Goal: Information Seeking & Learning: Understand process/instructions

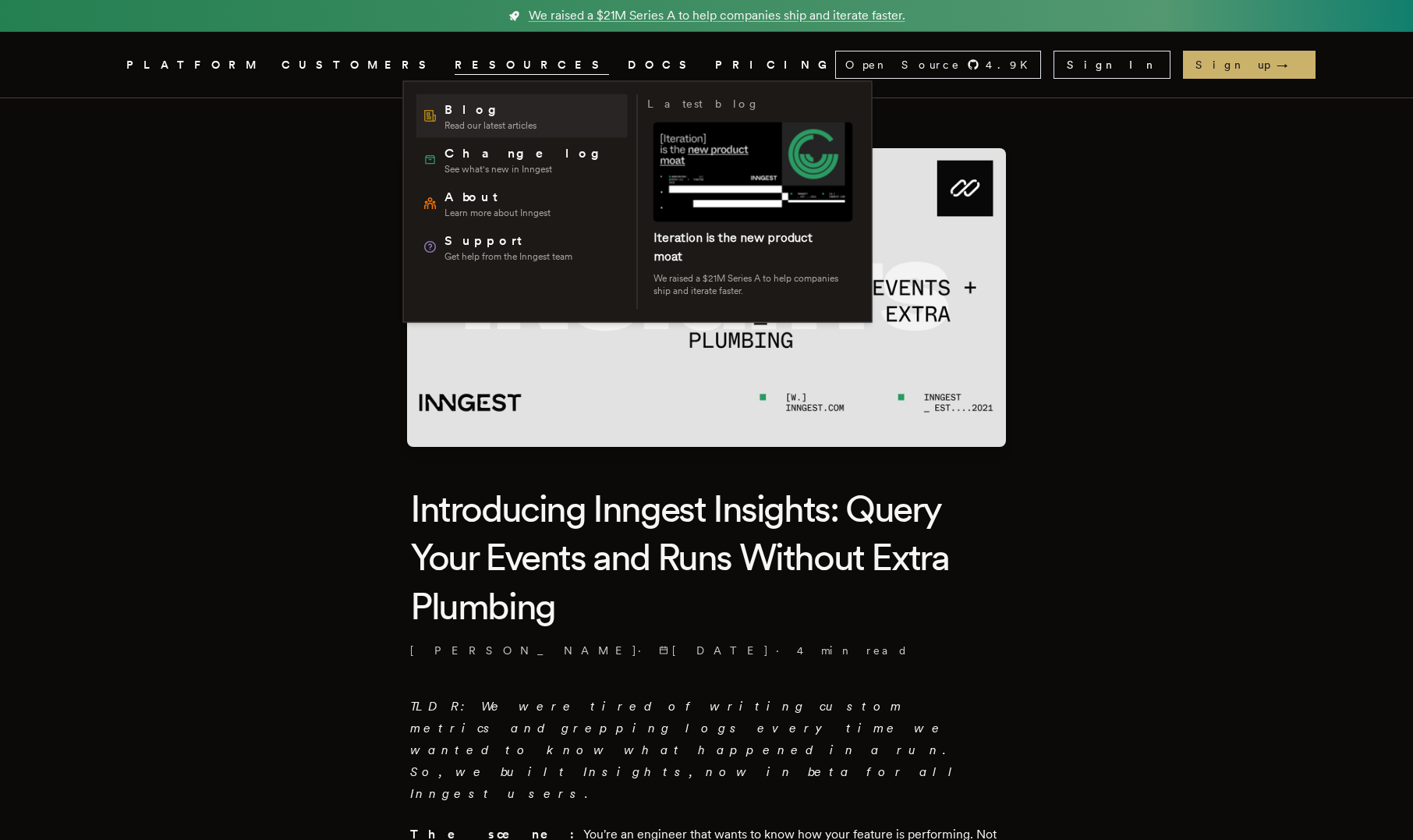
click at [457, 112] on span "Blog" at bounding box center [490, 110] width 92 height 19
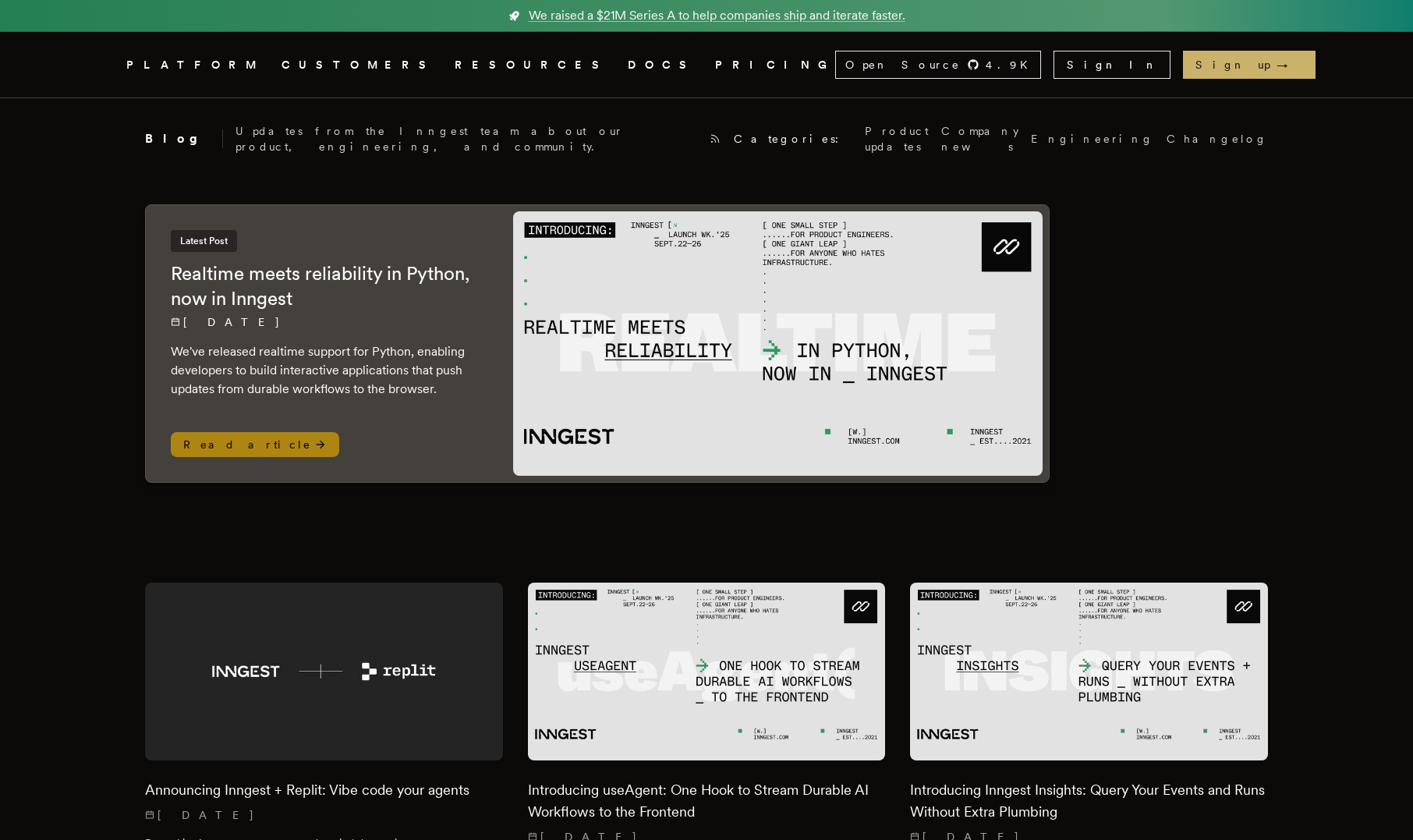
scroll to position [1001, 0]
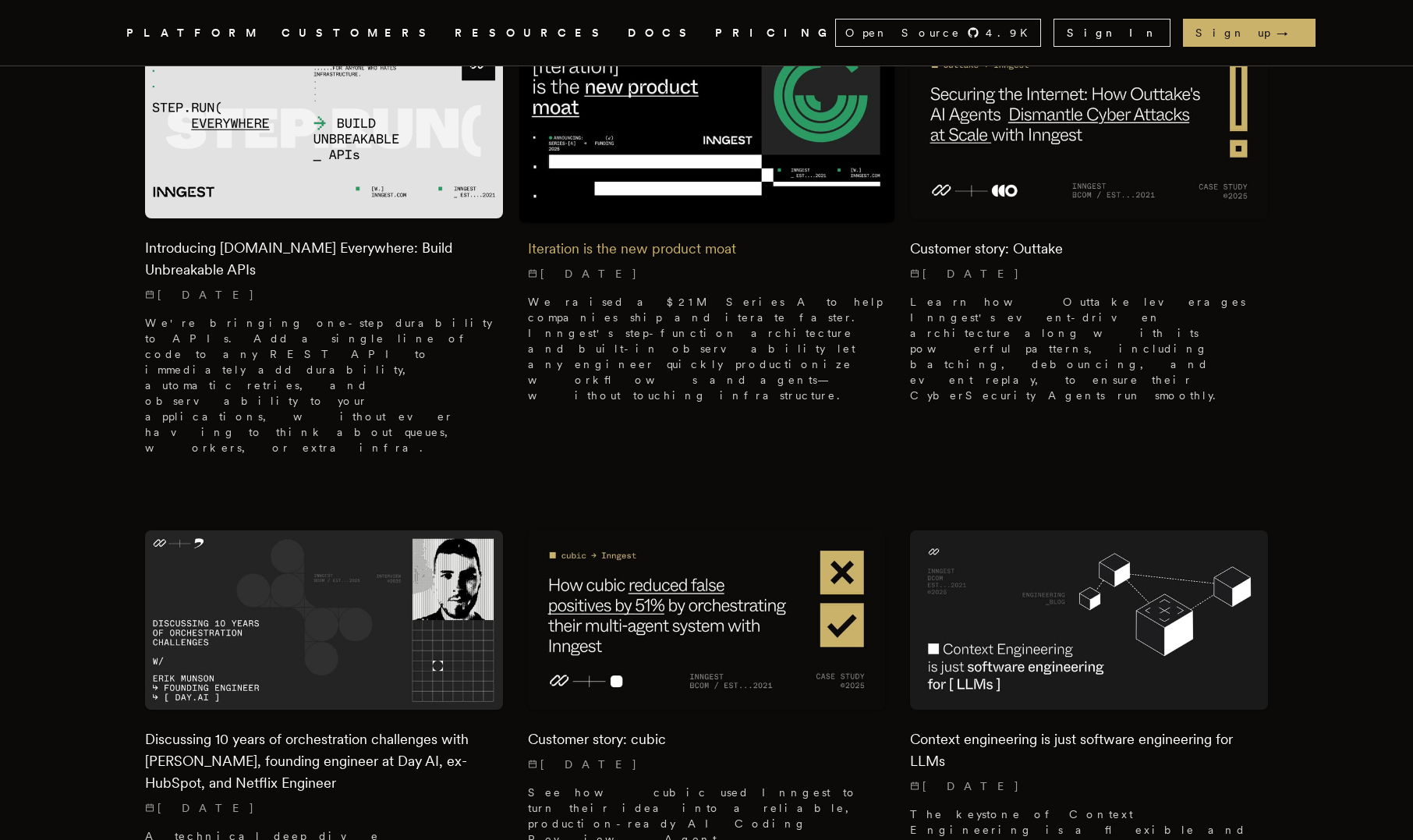
click at [705, 219] on div "Iteration is the new product moat 9/16/2025 We raised a $21M Series A to help c…" at bounding box center [707, 317] width 358 height 197
click at [729, 219] on div "Iteration is the new product moat 9/16/2025 We raised a $21M Series A to help c…" at bounding box center [707, 317] width 358 height 197
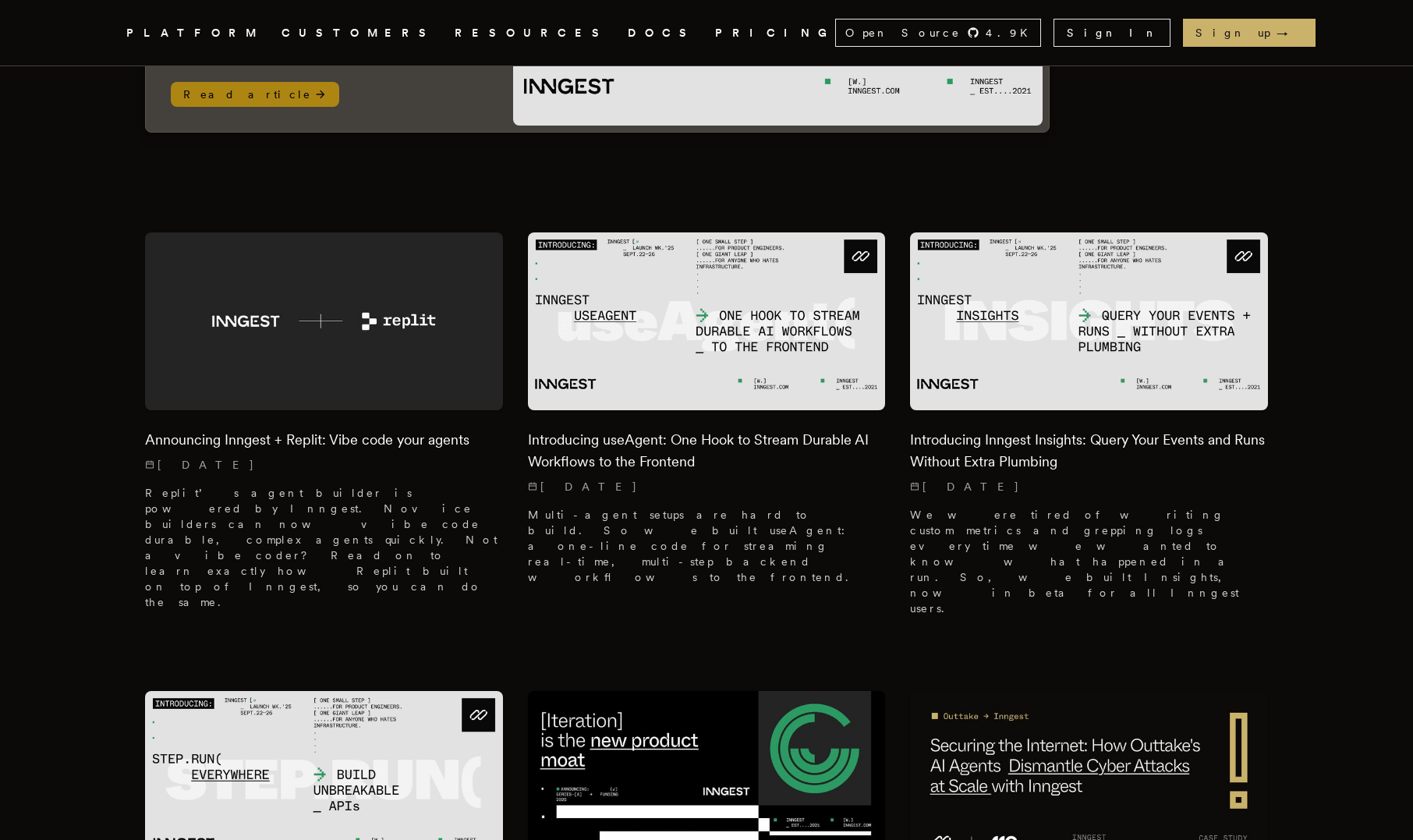
scroll to position [352, 0]
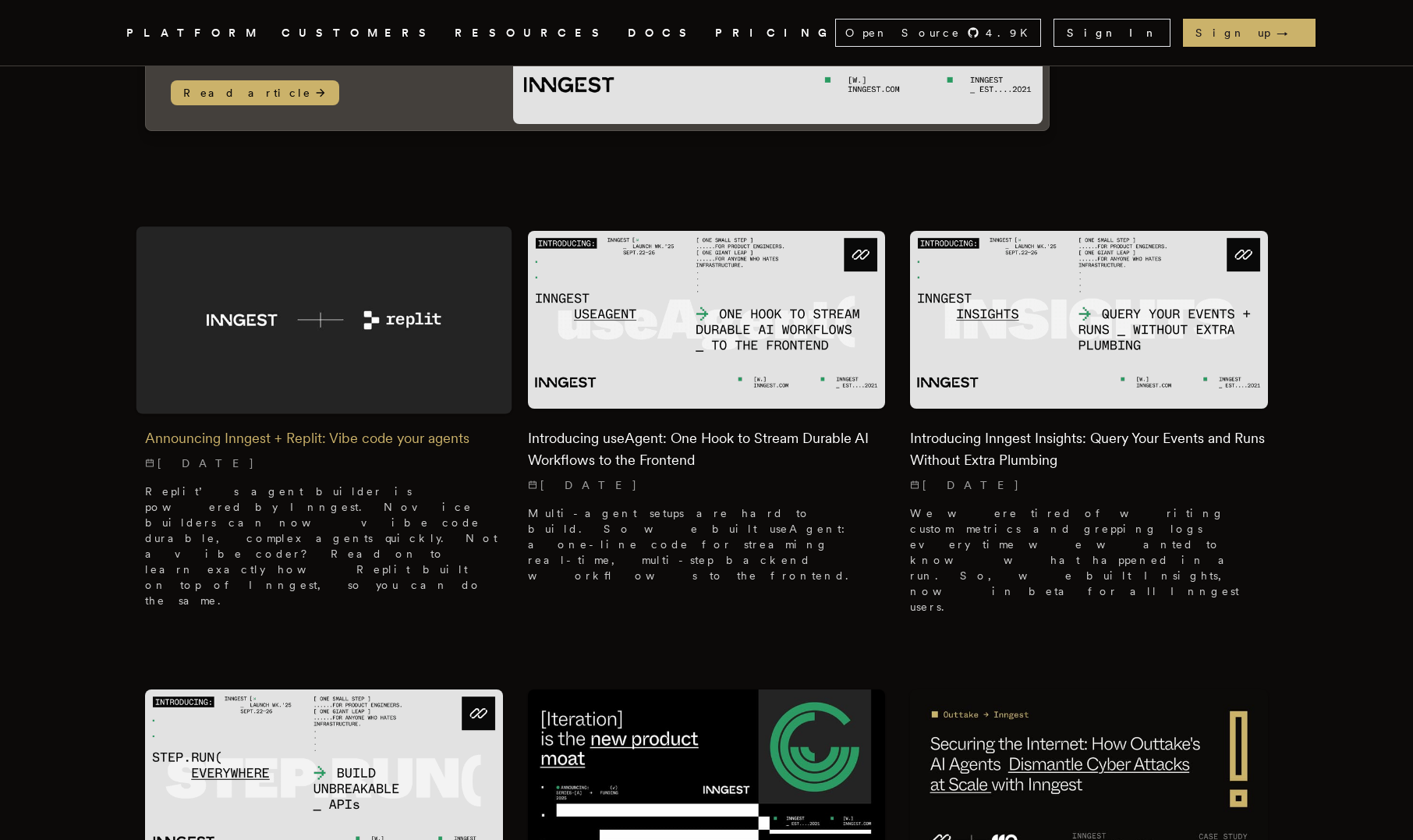
click at [412, 439] on div "Announcing Inngest + Replit: Vibe code your agents 9/25/2025 Replit’s agent bui…" at bounding box center [324, 514] width 358 height 212
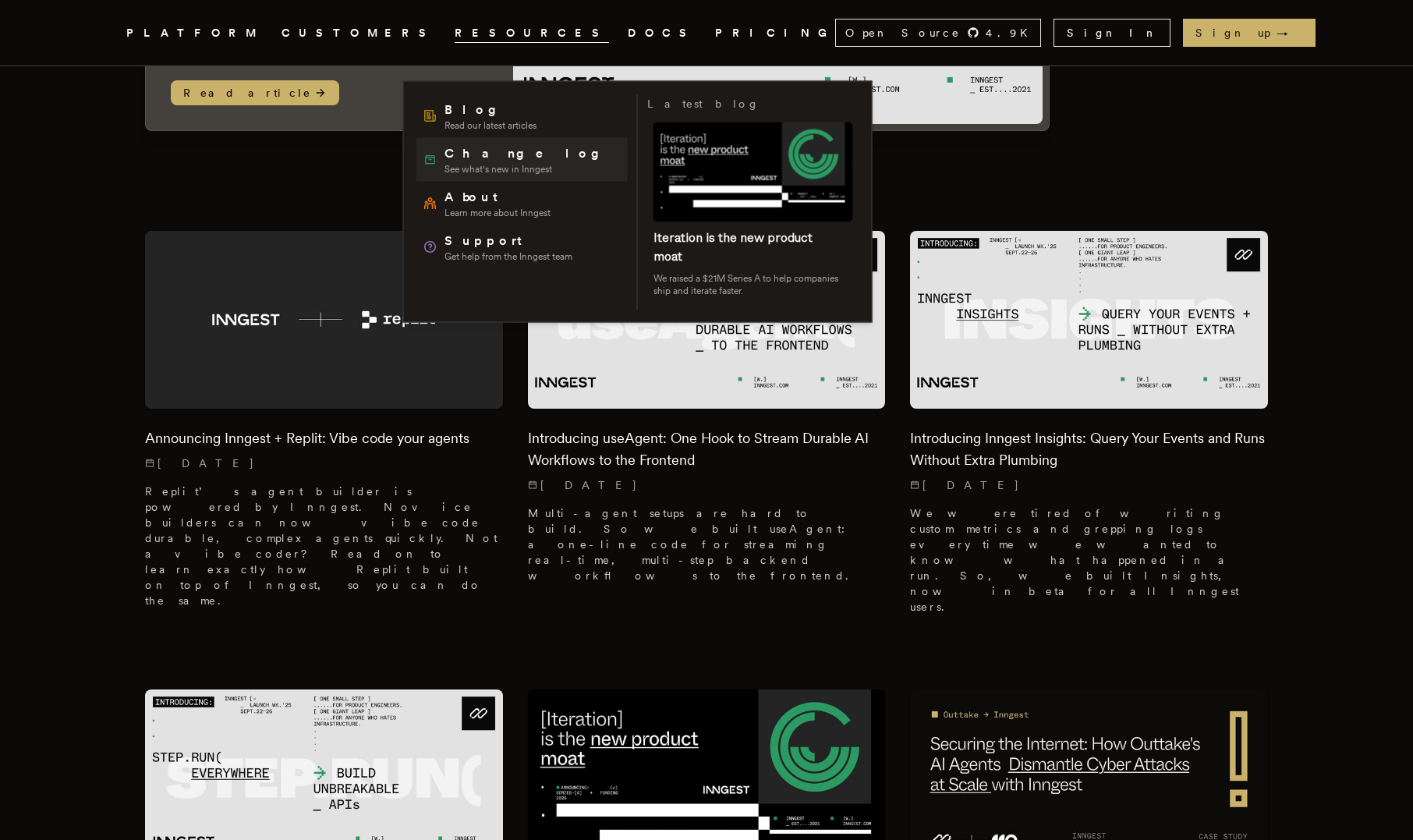
scroll to position [0, 0]
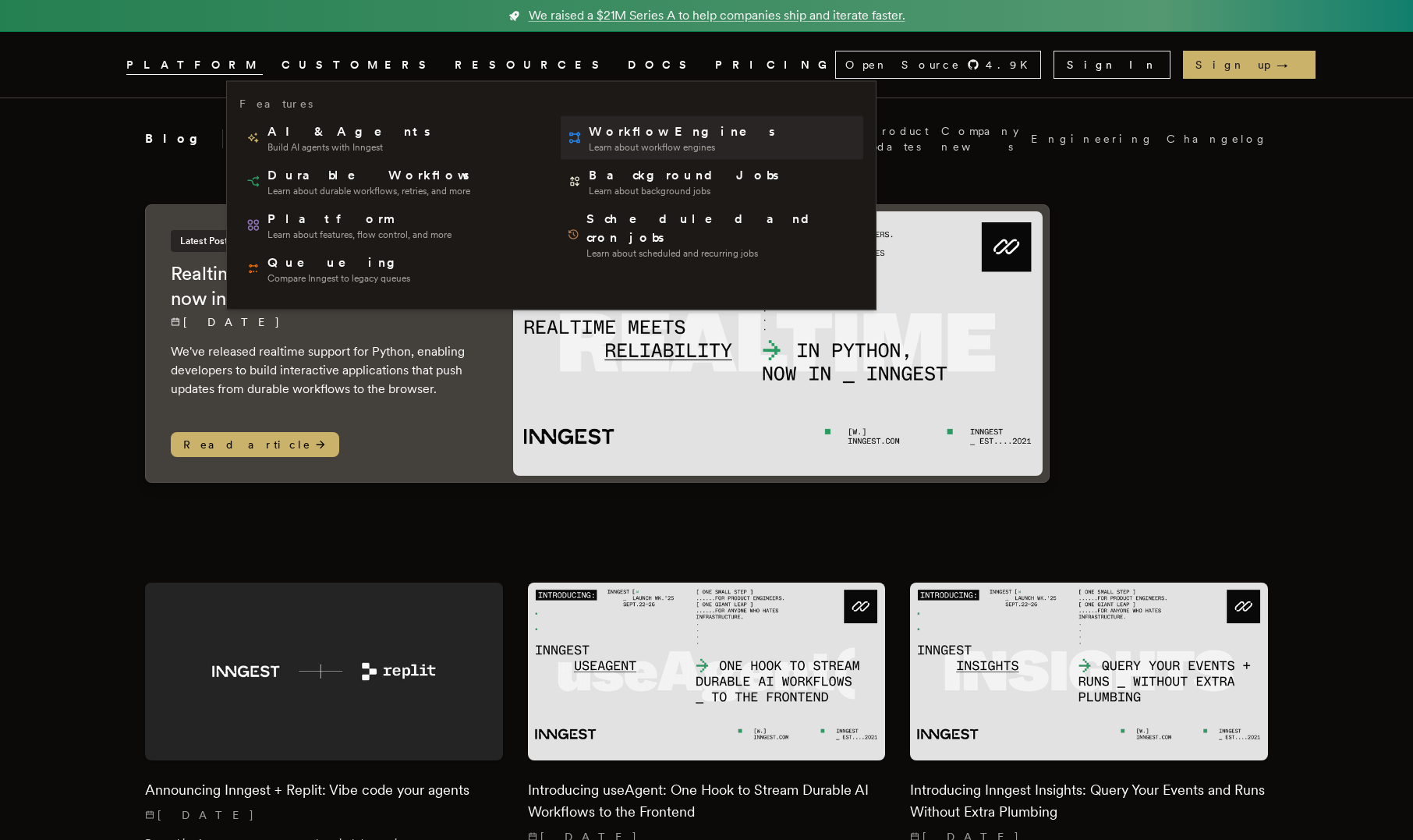
click at [589, 146] on span "Learn about workflow engines" at bounding box center [683, 147] width 189 height 13
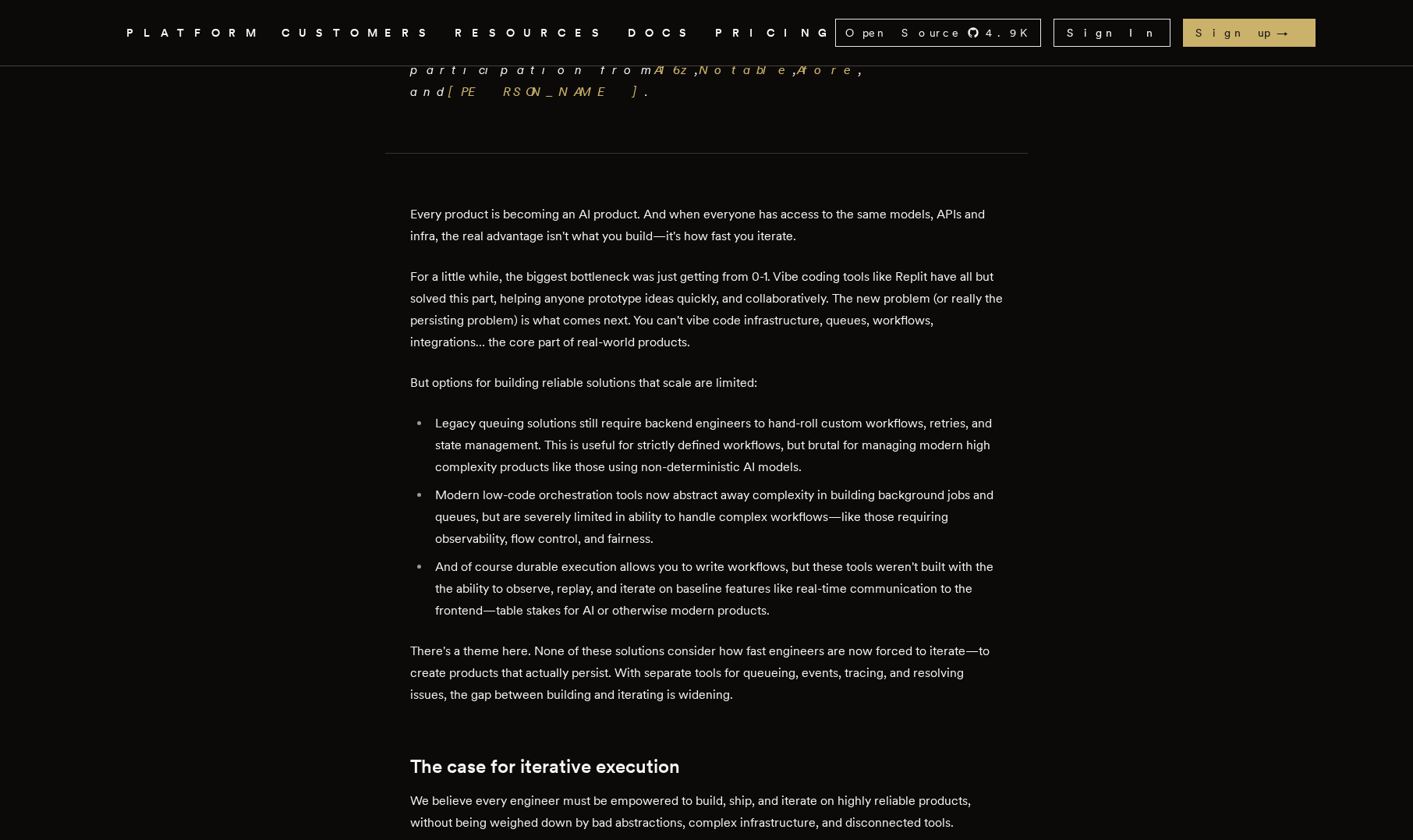
scroll to position [699, 0]
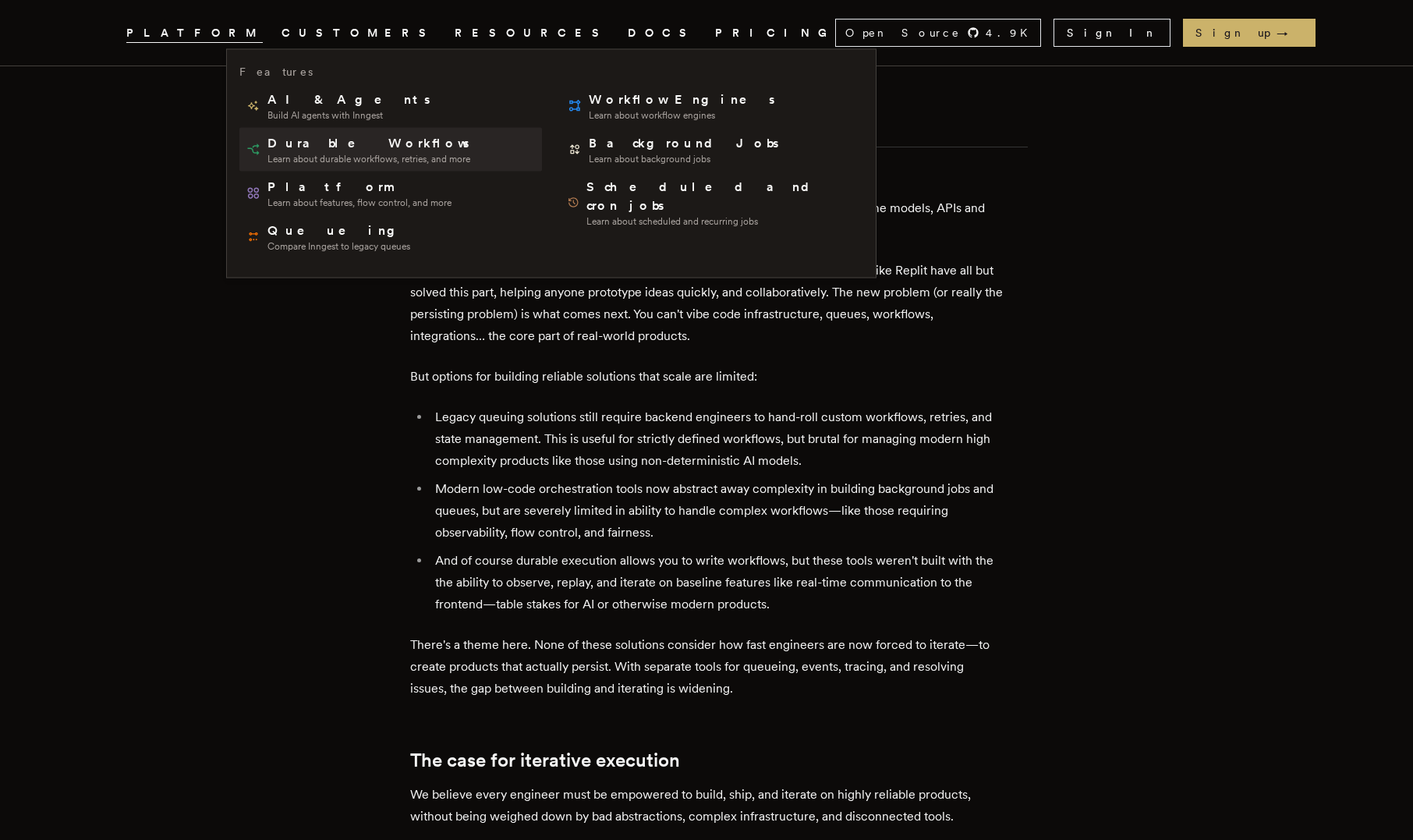
click at [309, 154] on span "Learn about durable workflows, retries, and more" at bounding box center [370, 159] width 205 height 13
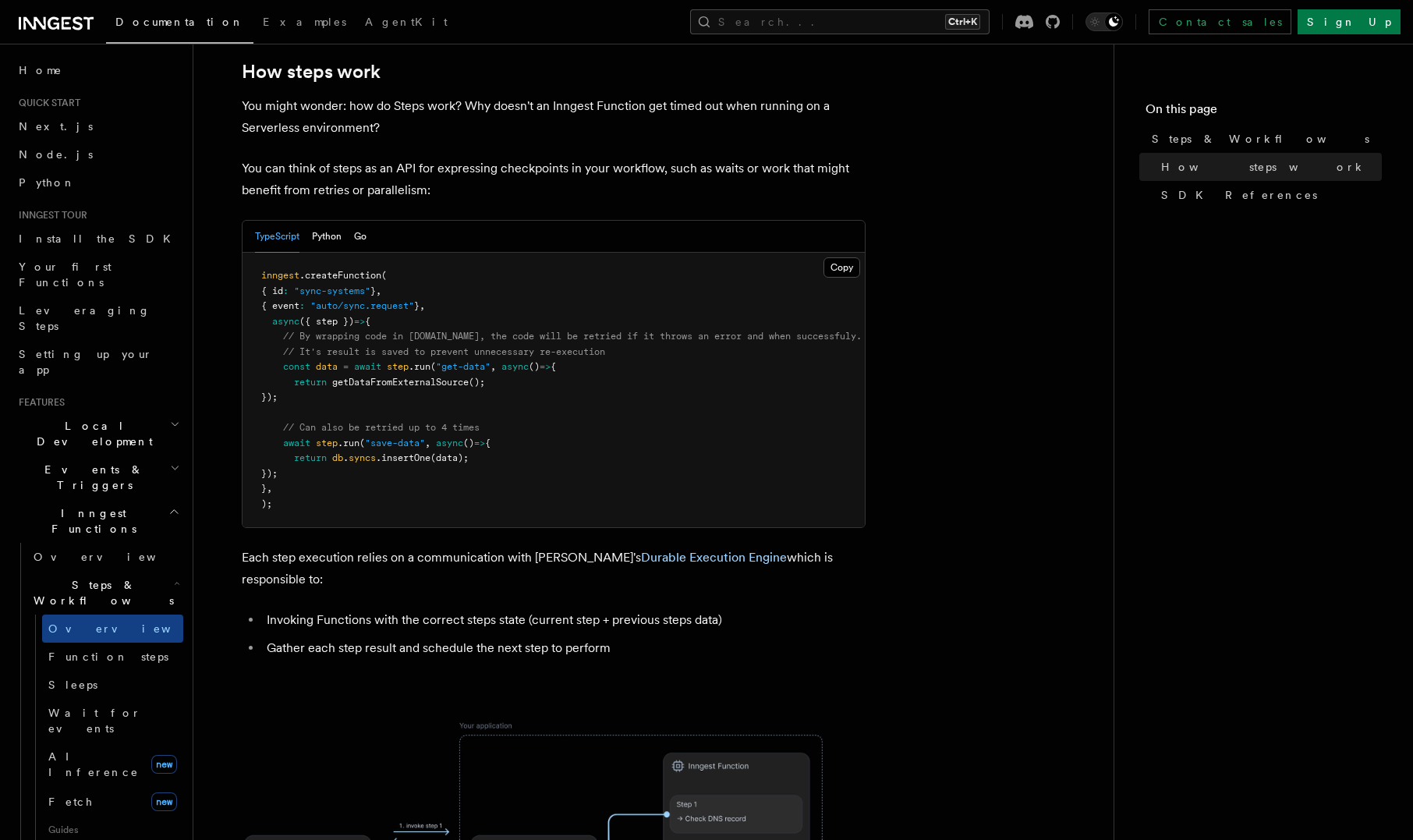
scroll to position [729, 0]
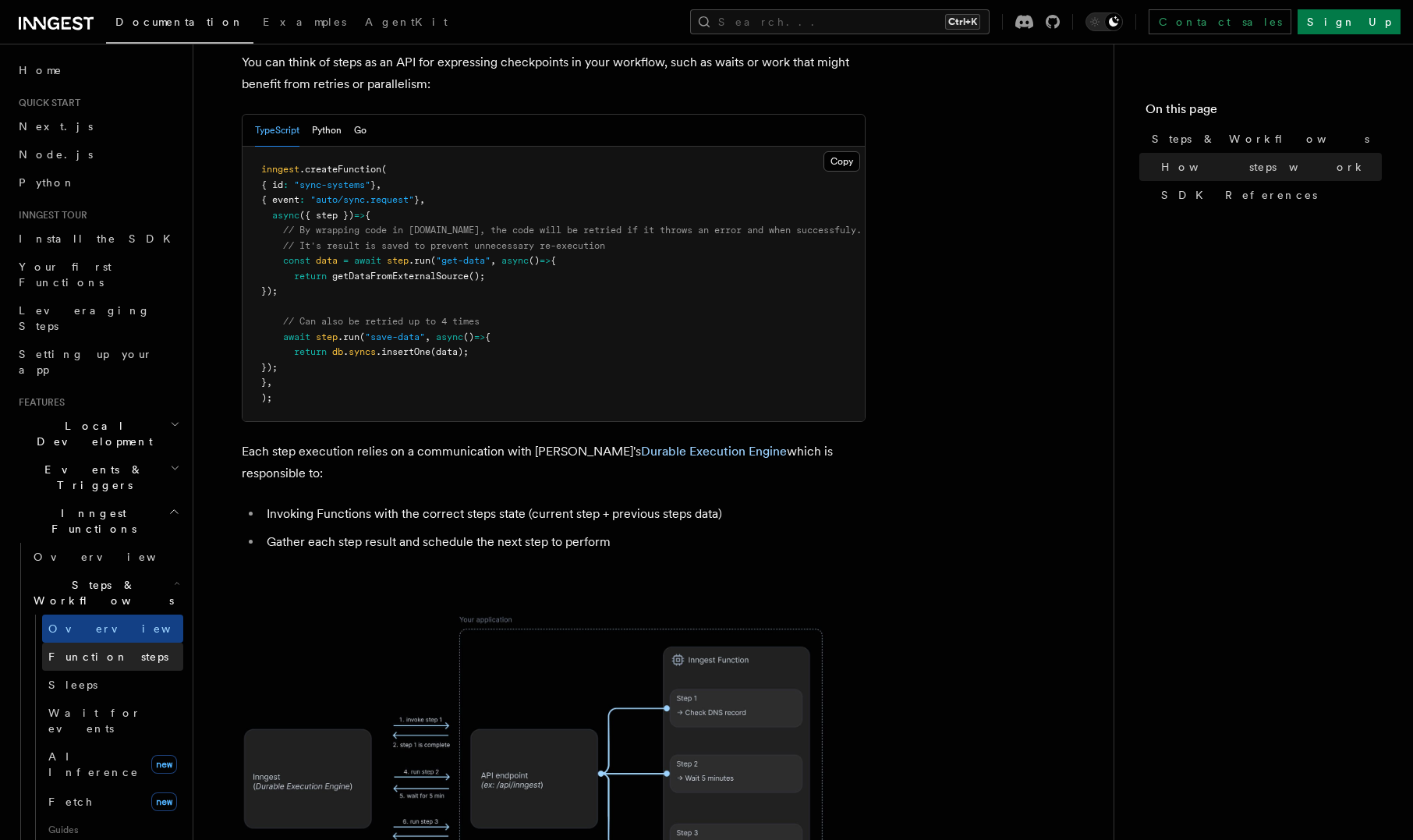
click at [72, 650] on span "Function steps" at bounding box center [108, 657] width 120 height 13
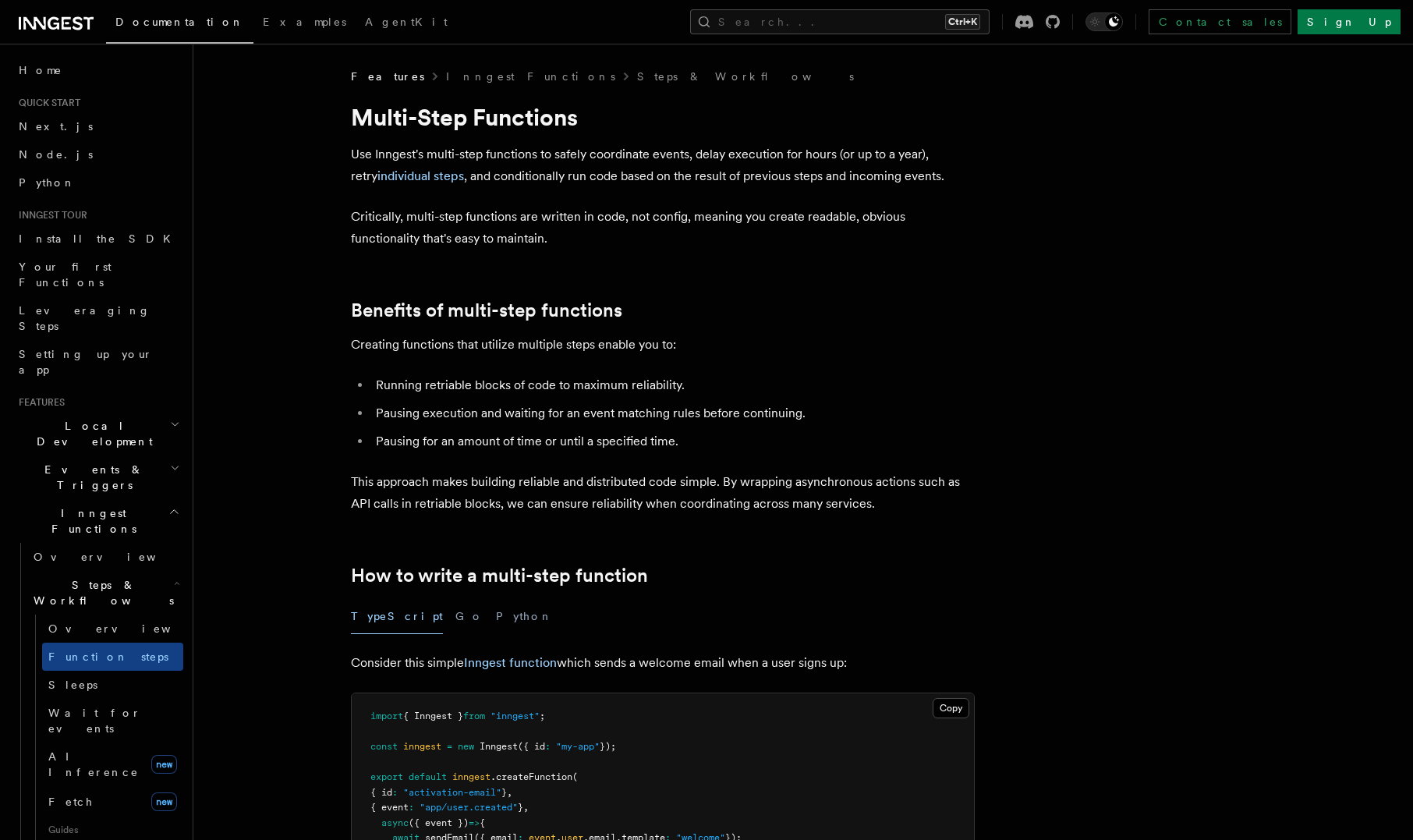
scroll to position [408, 0]
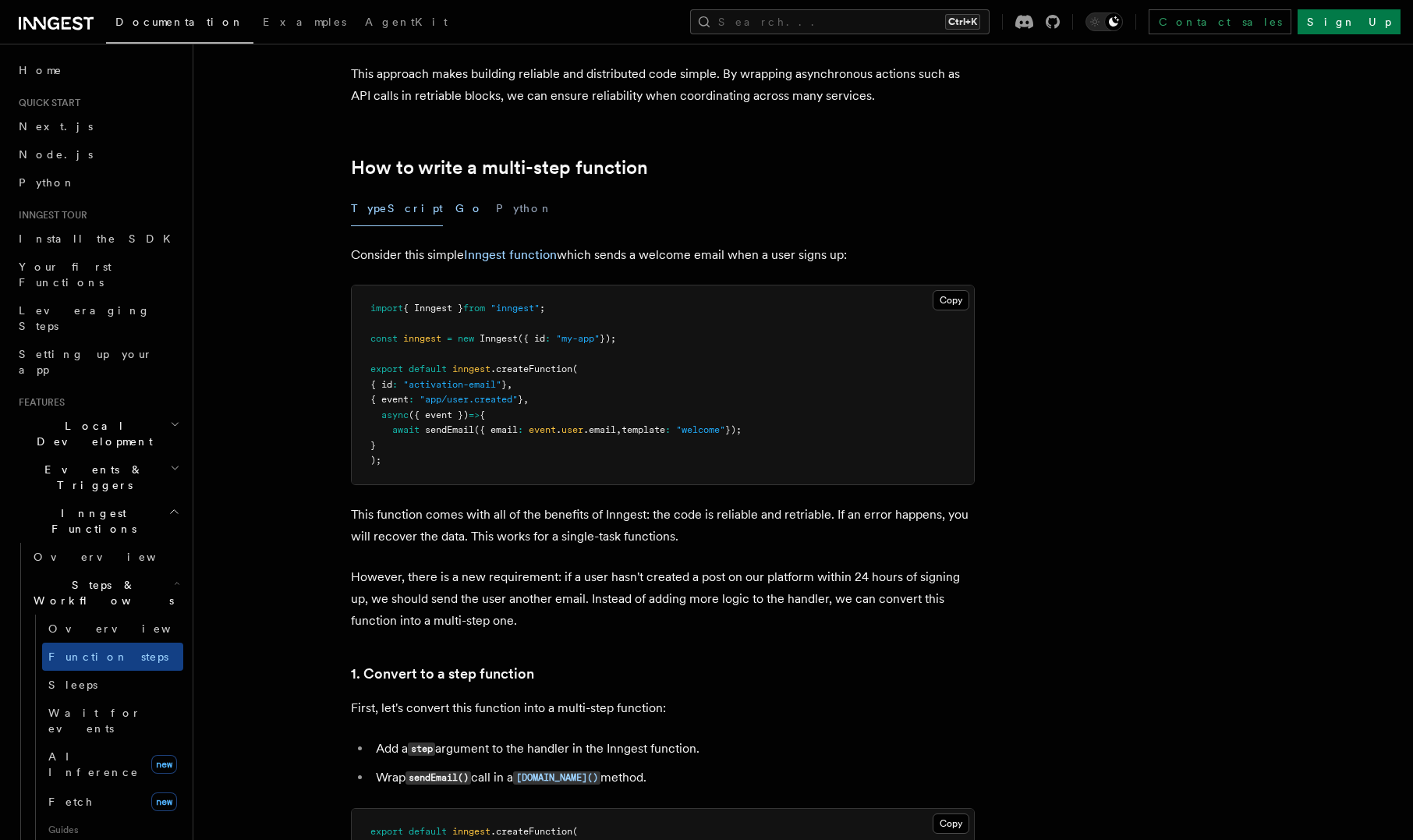
click at [456, 202] on button "Go" at bounding box center [470, 209] width 28 height 35
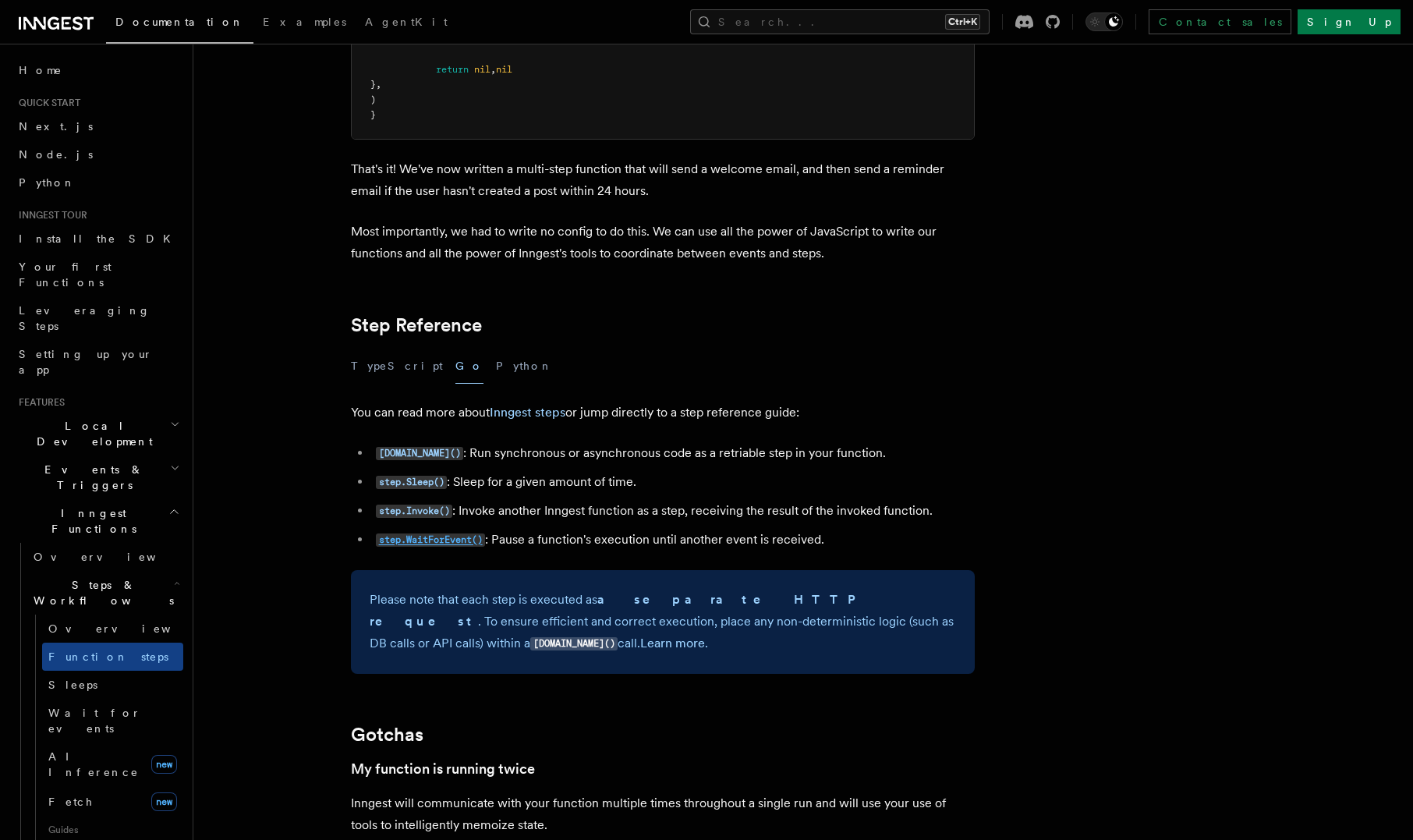
scroll to position [4305, 0]
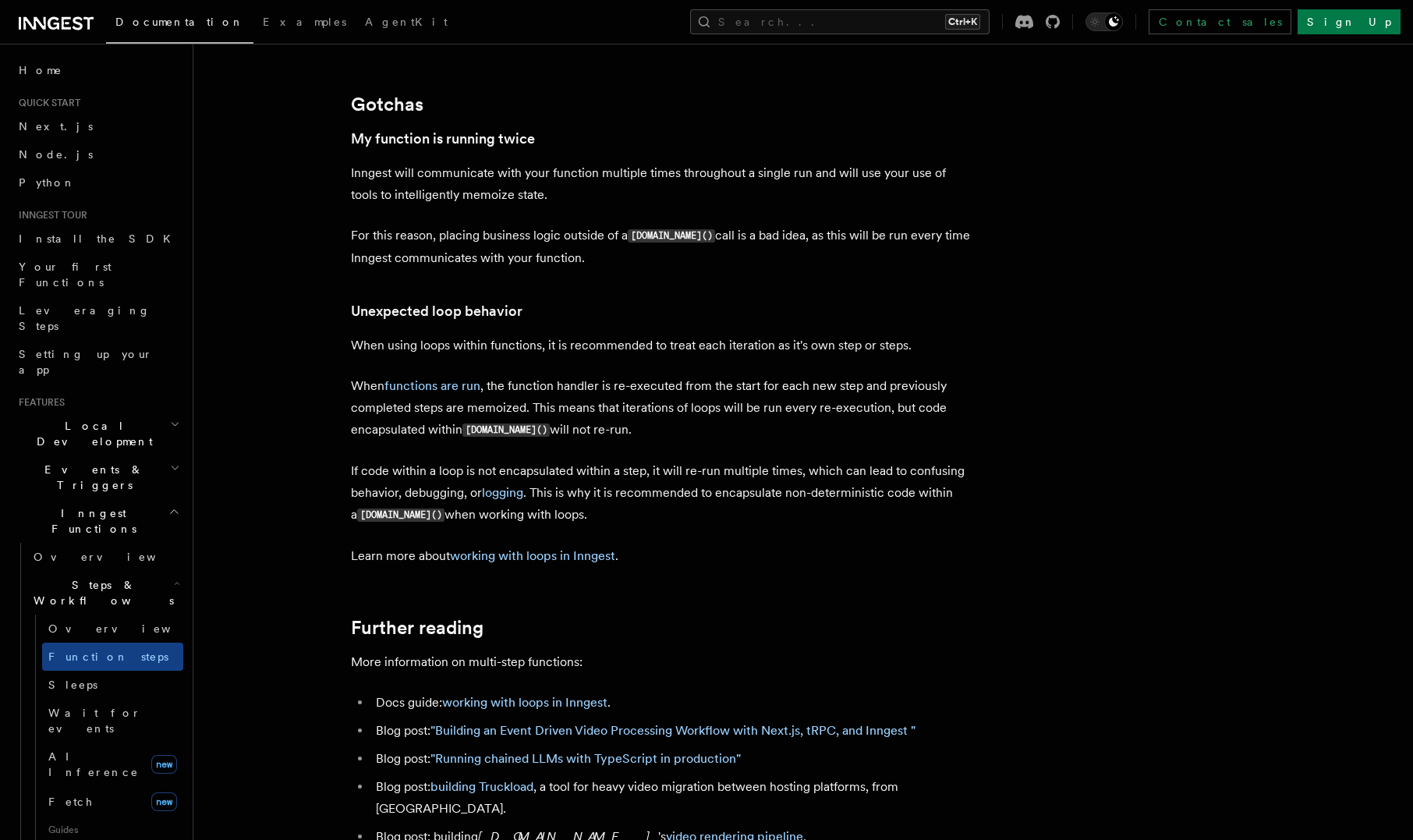
click at [553, 206] on p "Inngest will communicate with your function multiple times throughout a single …" at bounding box center [663, 183] width 623 height 43
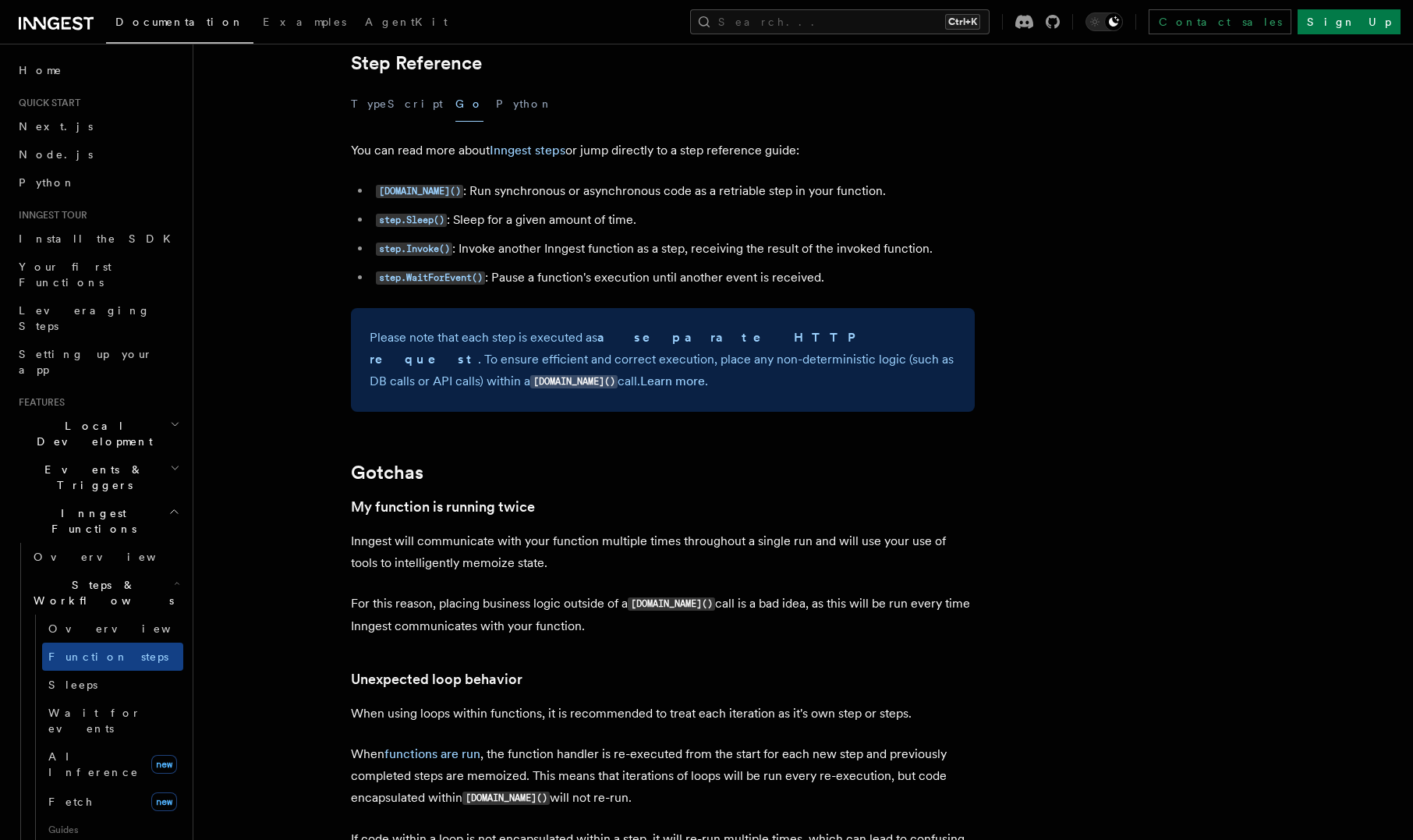
scroll to position [3016, 0]
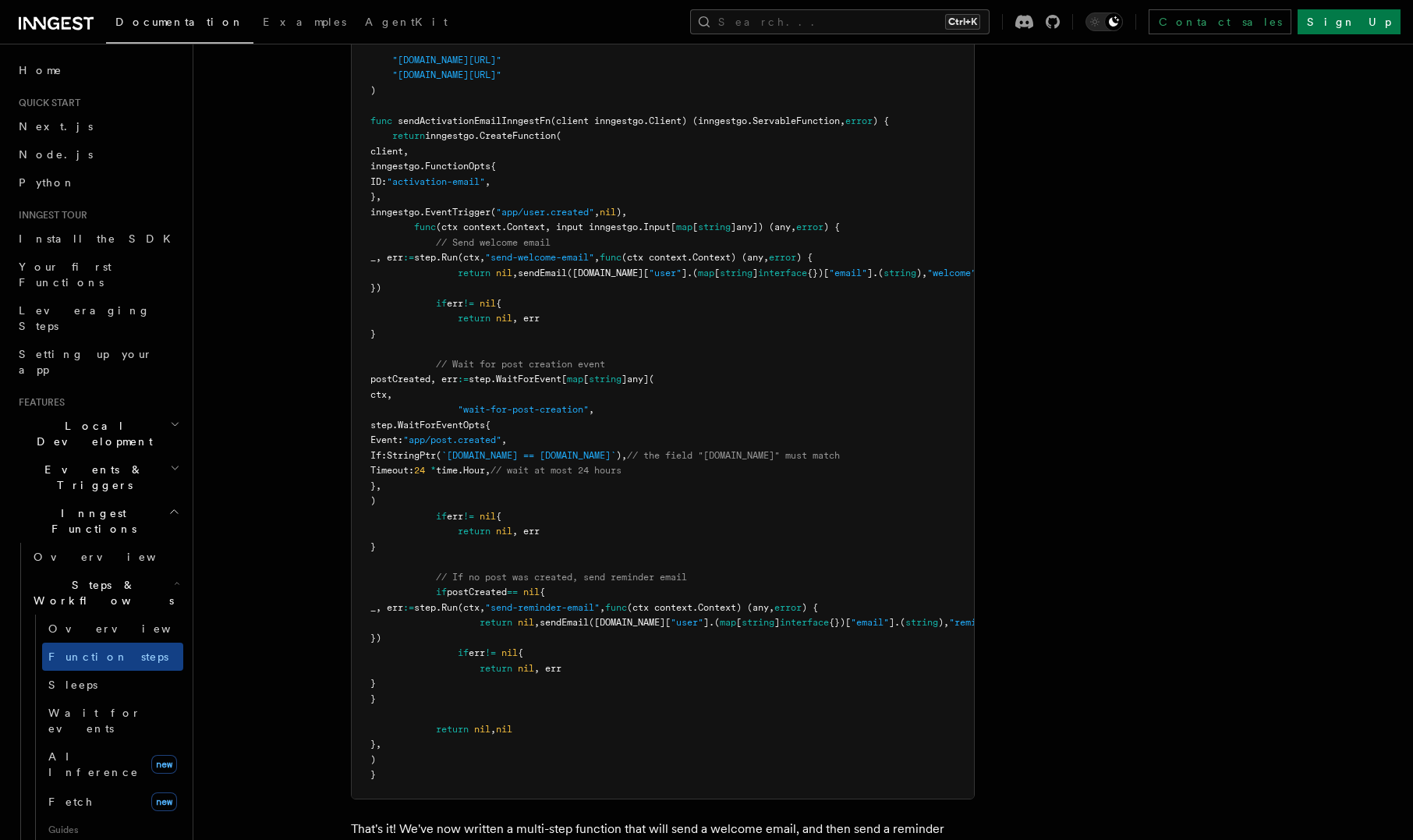
click at [490, 431] on span "step.WaitForEventOpts{" at bounding box center [431, 425] width 120 height 11
click at [485, 263] on span "(ctx," at bounding box center [471, 257] width 28 height 11
click at [560, 279] on span "sendEmail" at bounding box center [542, 273] width 49 height 11
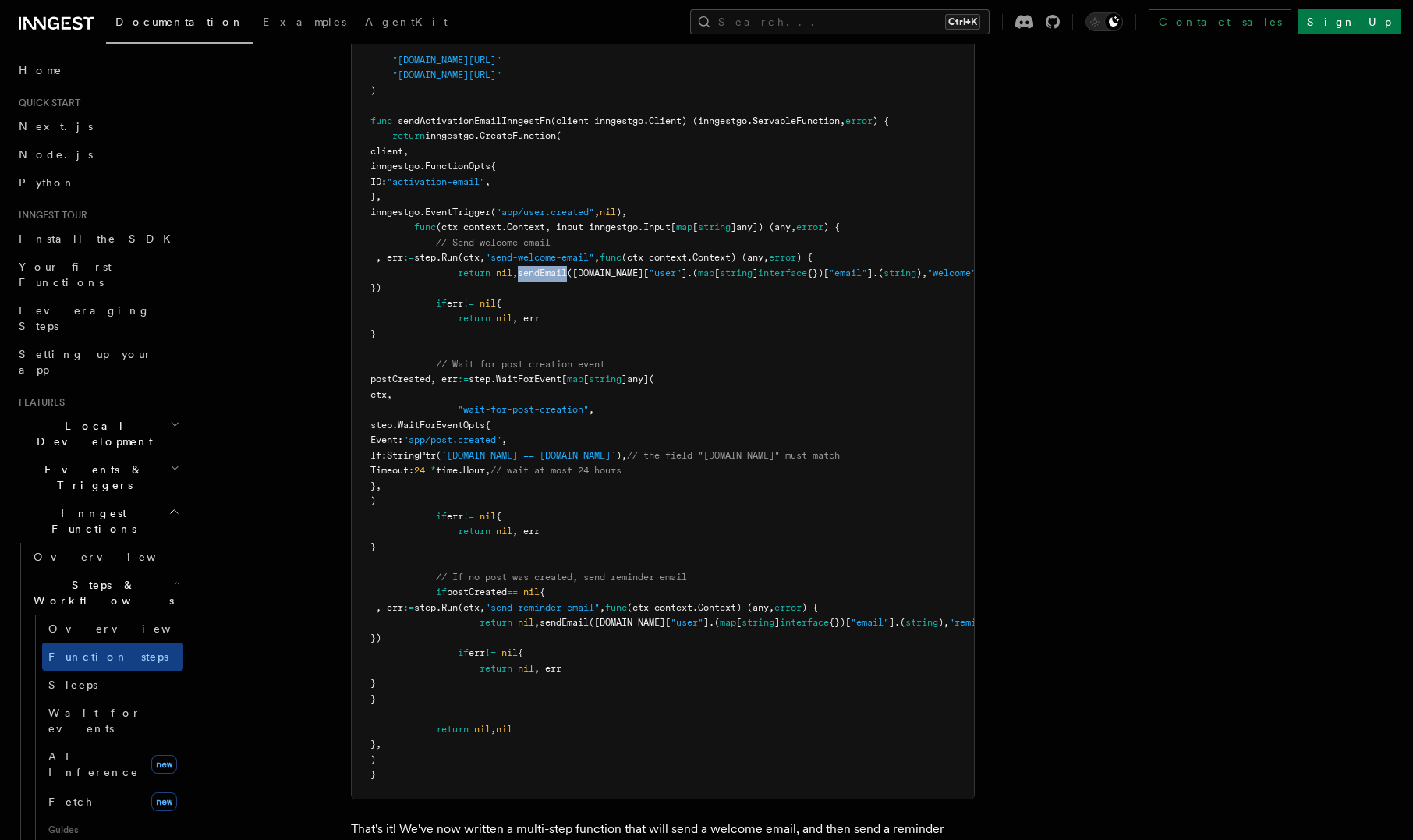
click at [560, 279] on span "sendEmail" at bounding box center [542, 273] width 49 height 11
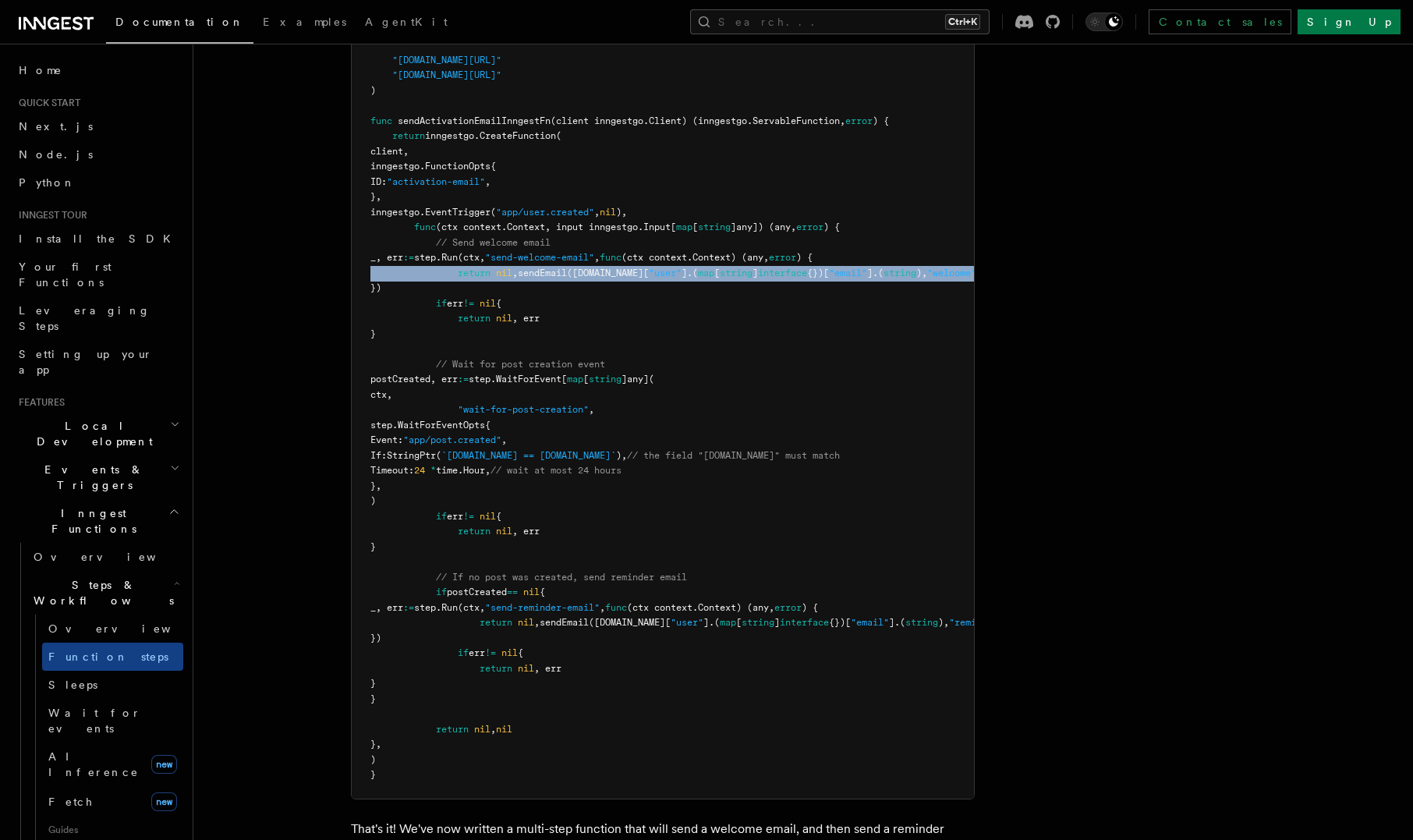
click at [560, 279] on span "sendEmail" at bounding box center [542, 273] width 49 height 11
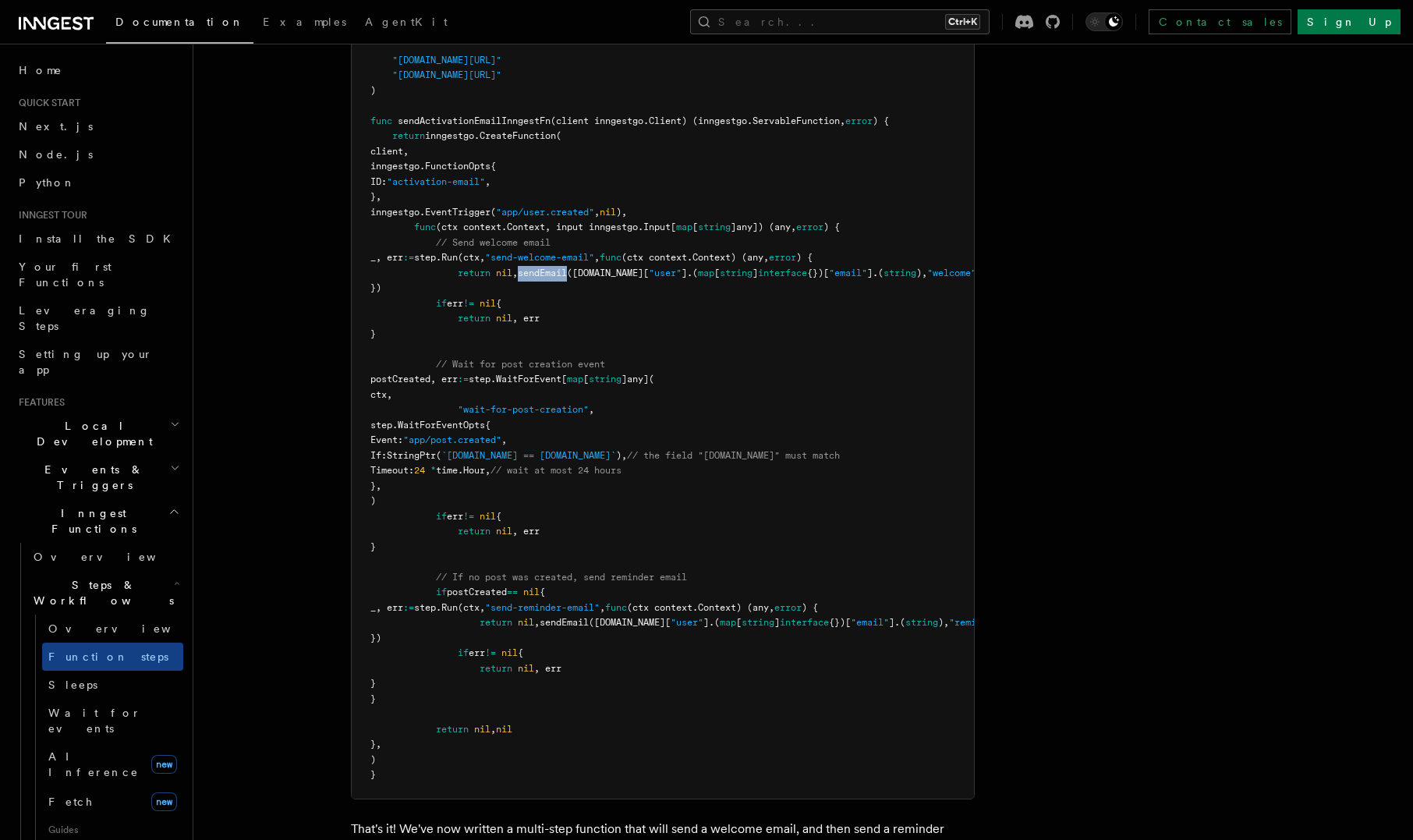
click at [560, 279] on span "sendEmail" at bounding box center [542, 273] width 49 height 11
click at [442, 263] on span "step." at bounding box center [427, 257] width 28 height 11
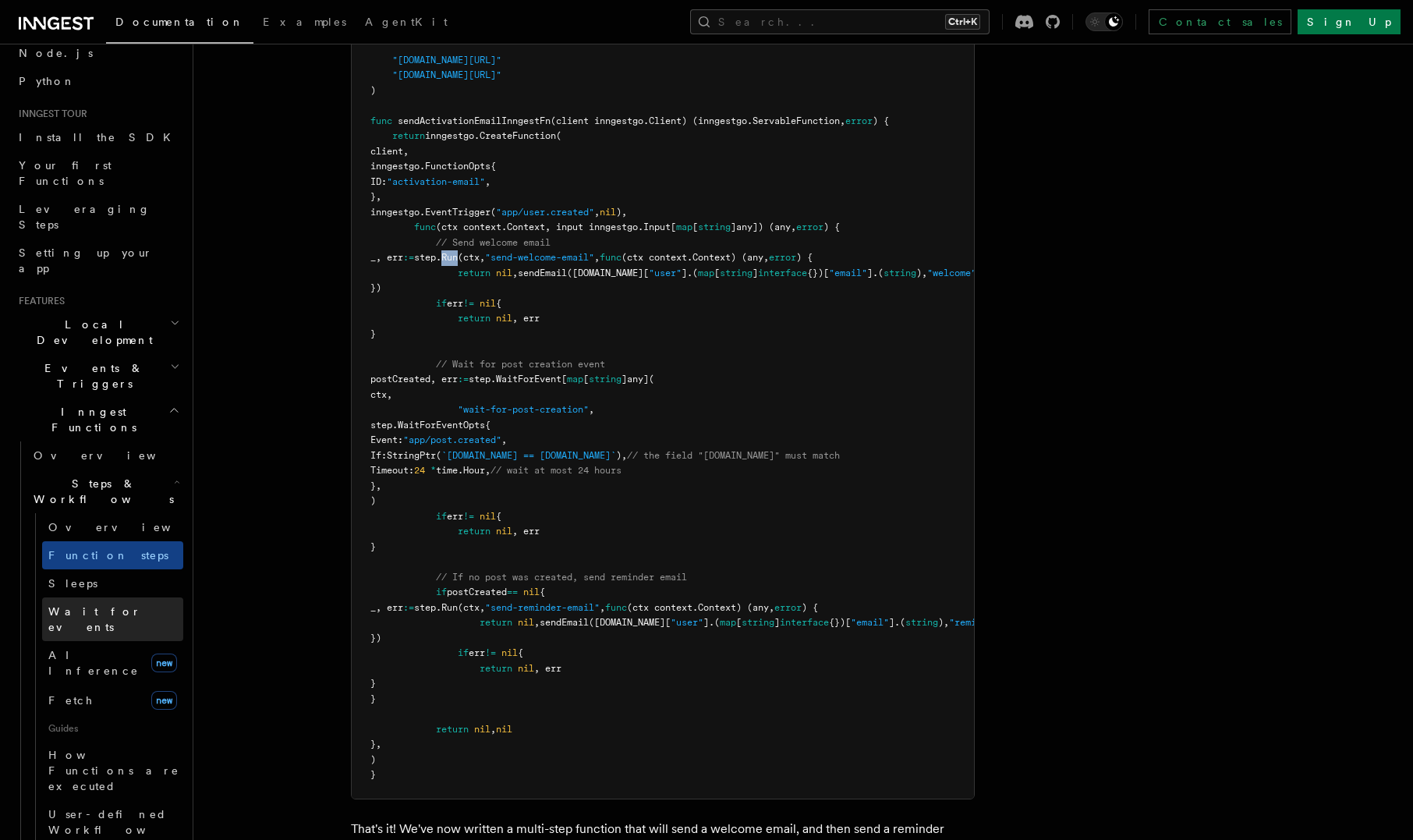
scroll to position [202, 0]
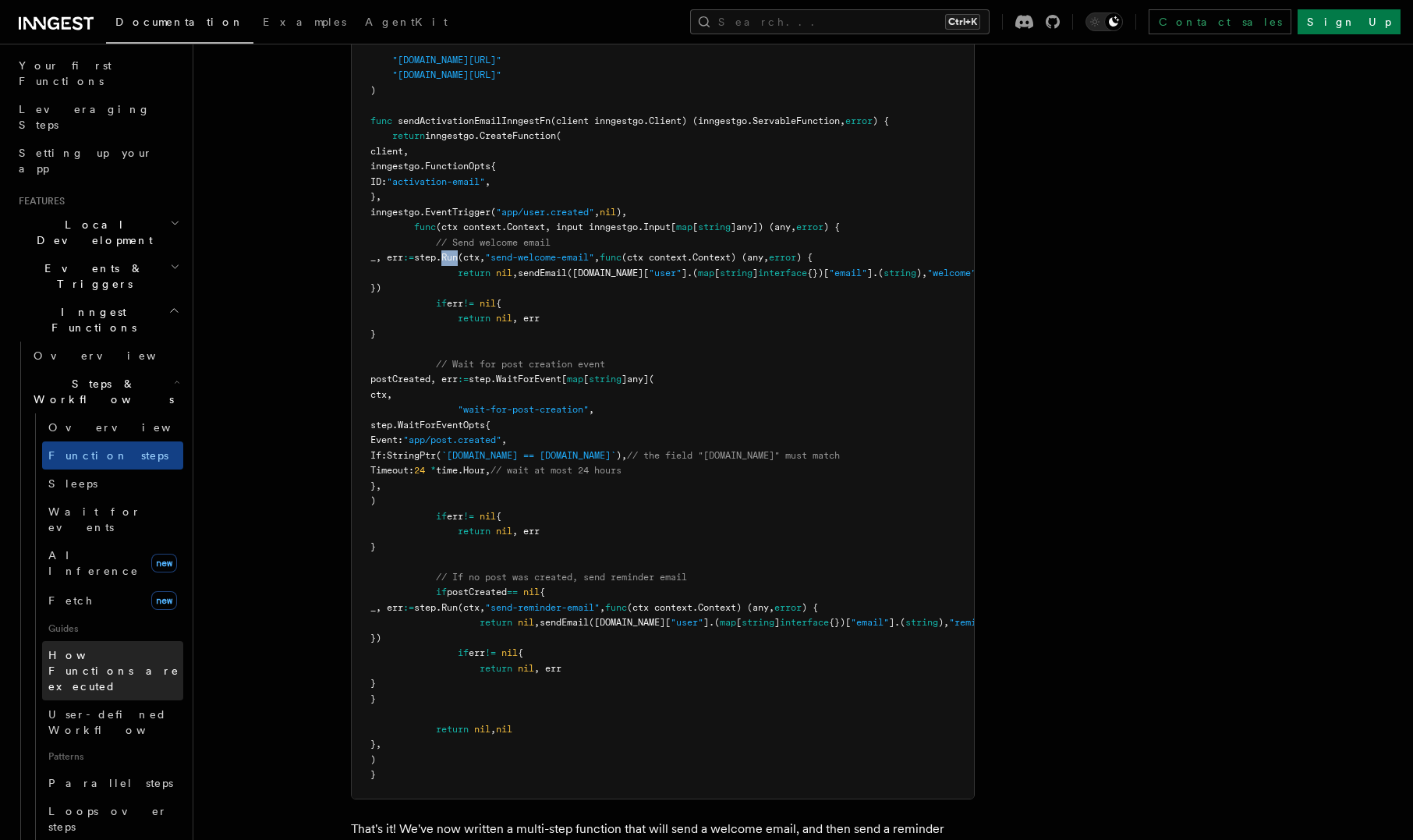
click at [133, 647] on span "How Functions are executed" at bounding box center [115, 670] width 135 height 46
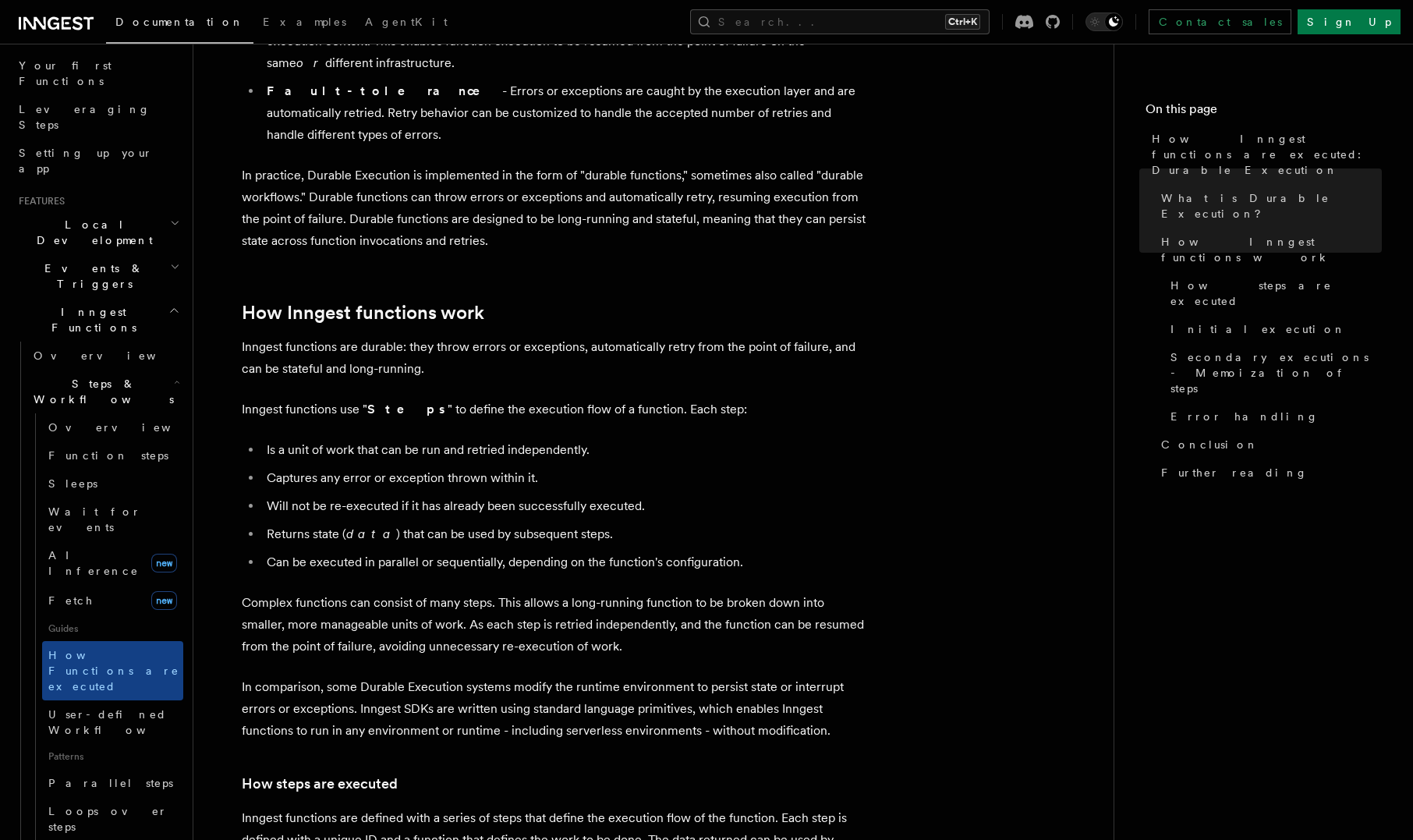
scroll to position [453, 0]
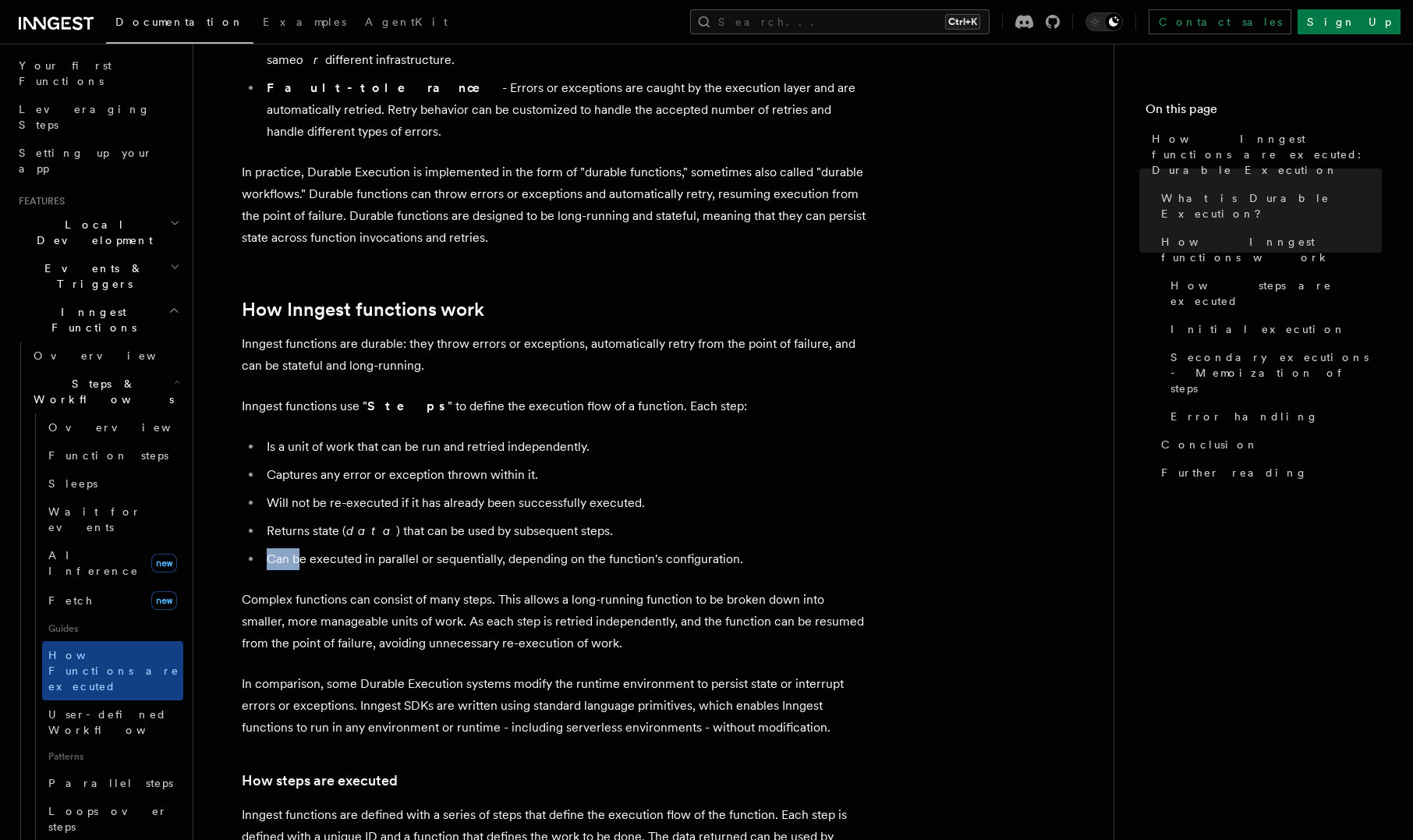
drag, startPoint x: 262, startPoint y: 504, endPoint x: 375, endPoint y: 523, distance: 114.6
click at [333, 522] on ul "Is a unit of work that can be run and retried independently. Captures any error…" at bounding box center [553, 503] width 623 height 134
drag, startPoint x: 500, startPoint y: 516, endPoint x: 268, endPoint y: 508, distance: 232.1
click at [266, 548] on li "Can be executed in parallel or sequentially, depending on the function's config…" at bounding box center [564, 559] width 604 height 22
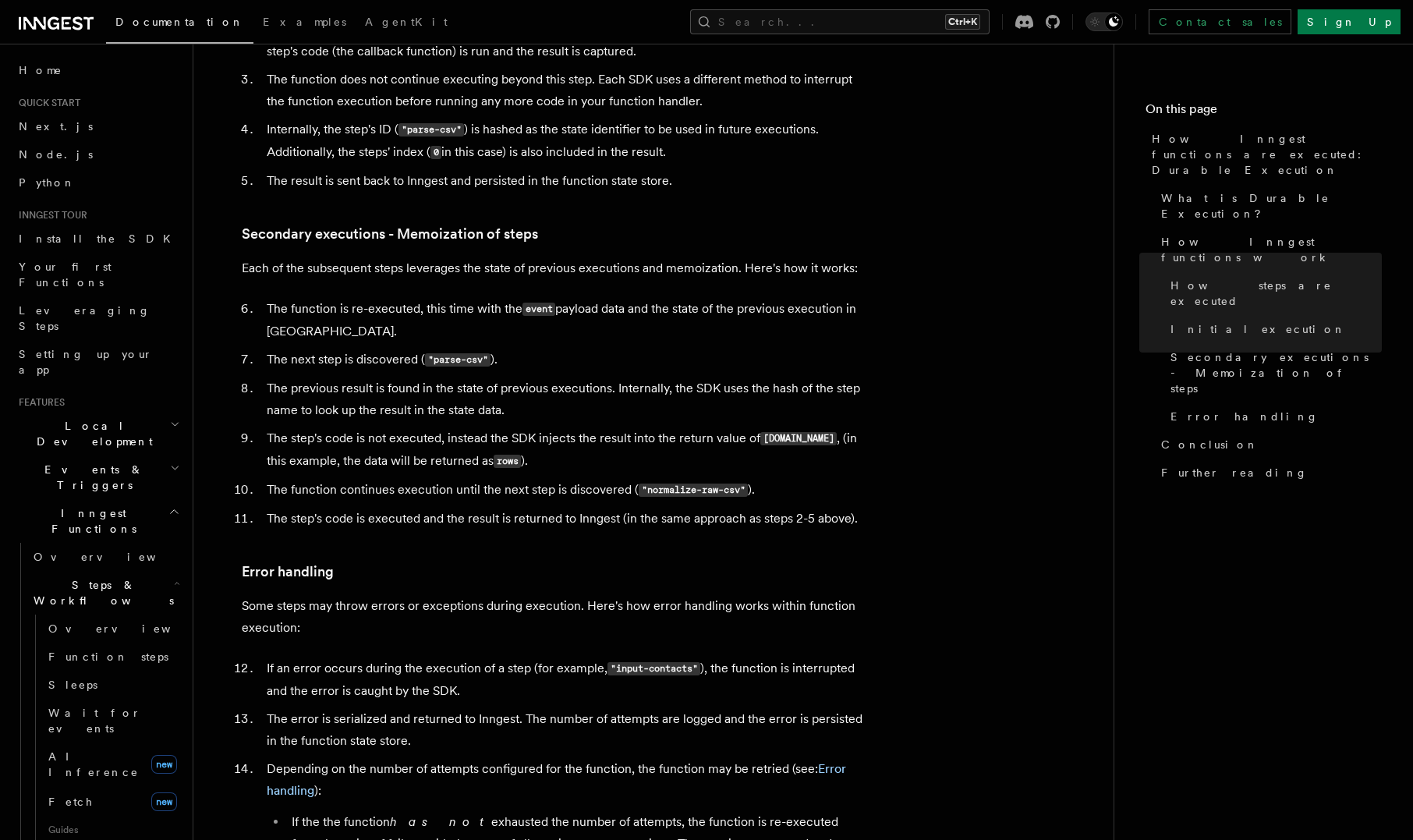
scroll to position [0, 0]
